Goal: Task Accomplishment & Management: Complete application form

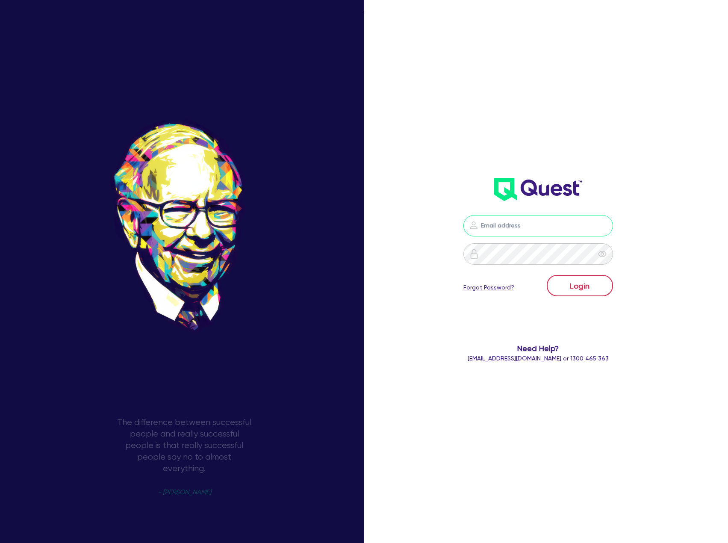
type input "[EMAIL_ADDRESS][DOMAIN_NAME]"
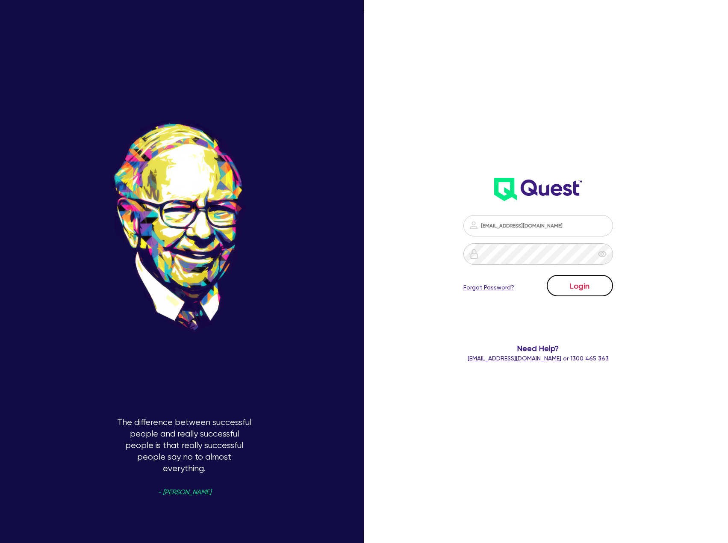
click at [579, 287] on button "Login" at bounding box center [580, 285] width 66 height 21
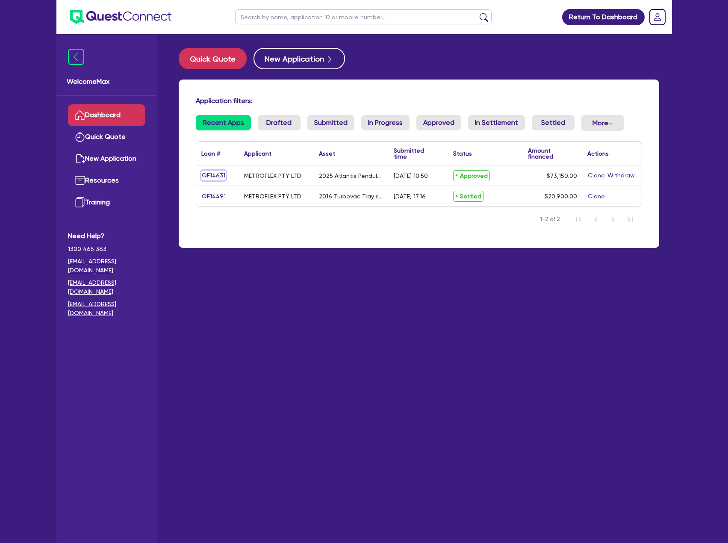
click at [219, 176] on link "QF14631" at bounding box center [213, 176] width 24 height 10
select select "TERTIARY_ASSETS"
select select "OTHER_TERTIARY"
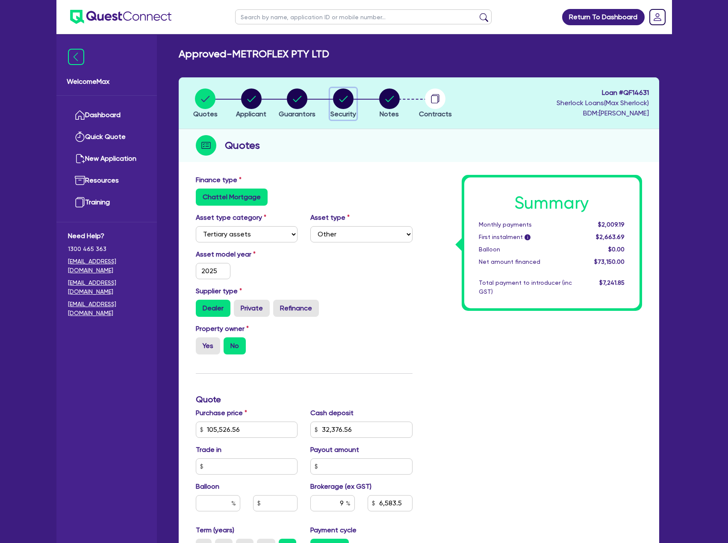
click at [344, 101] on circle "button" at bounding box center [343, 99] width 21 height 21
select select "TERTIARY_ASSETS"
select select "OTHER_TERTIARY"
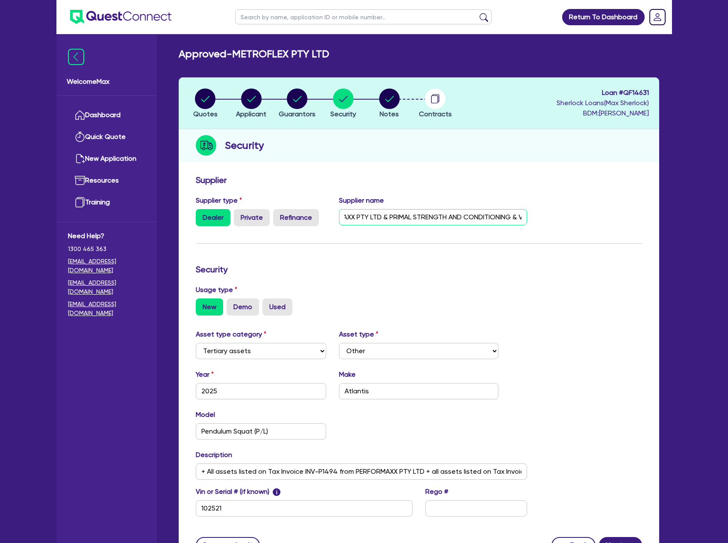
scroll to position [0, 80]
drag, startPoint x: 352, startPoint y: 219, endPoint x: 535, endPoint y: 219, distance: 183.0
click at [535, 219] on div "Supplier type Dealer Private Refinance Supplier name PERFORMAXX PTY LTD & PRIMA…" at bounding box center [418, 214] width 459 height 38
click at [399, 242] on form "Supplier Supplier type Dealer Private Refinance Supplier name PERFORMAXX PTY LT…" at bounding box center [419, 364] width 446 height 378
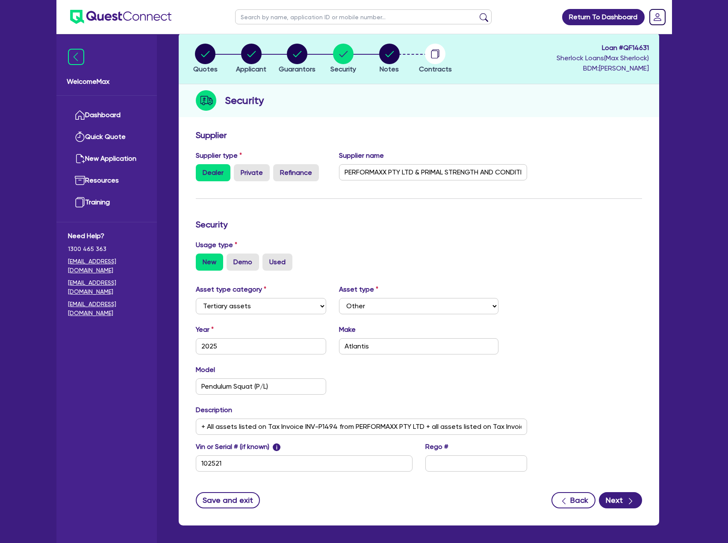
scroll to position [0, 0]
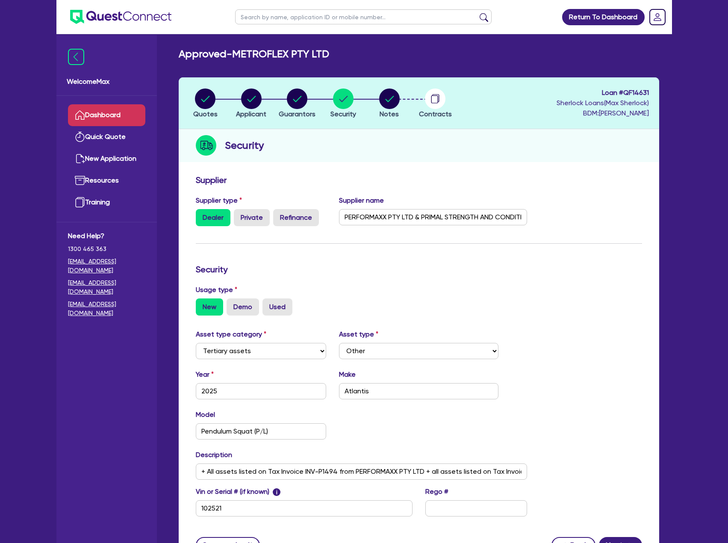
click at [118, 115] on link "Dashboard" at bounding box center [106, 115] width 77 height 22
